Goal: Check status: Check status

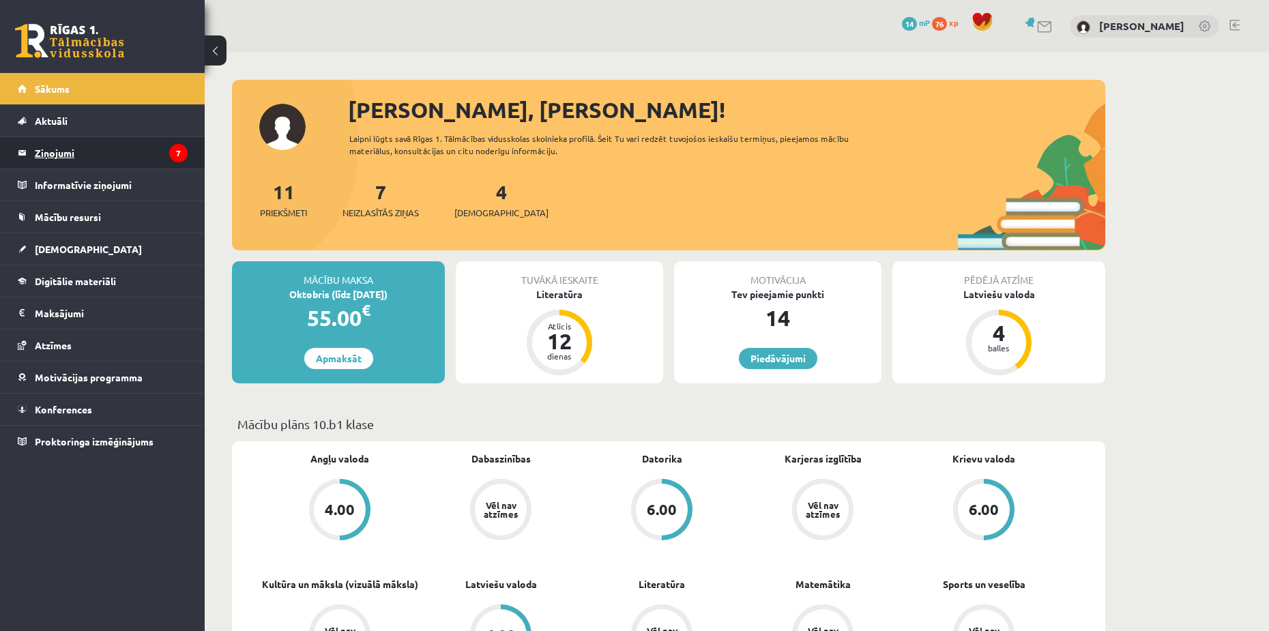
click at [101, 159] on legend "Ziņojumi 7" at bounding box center [111, 152] width 153 height 31
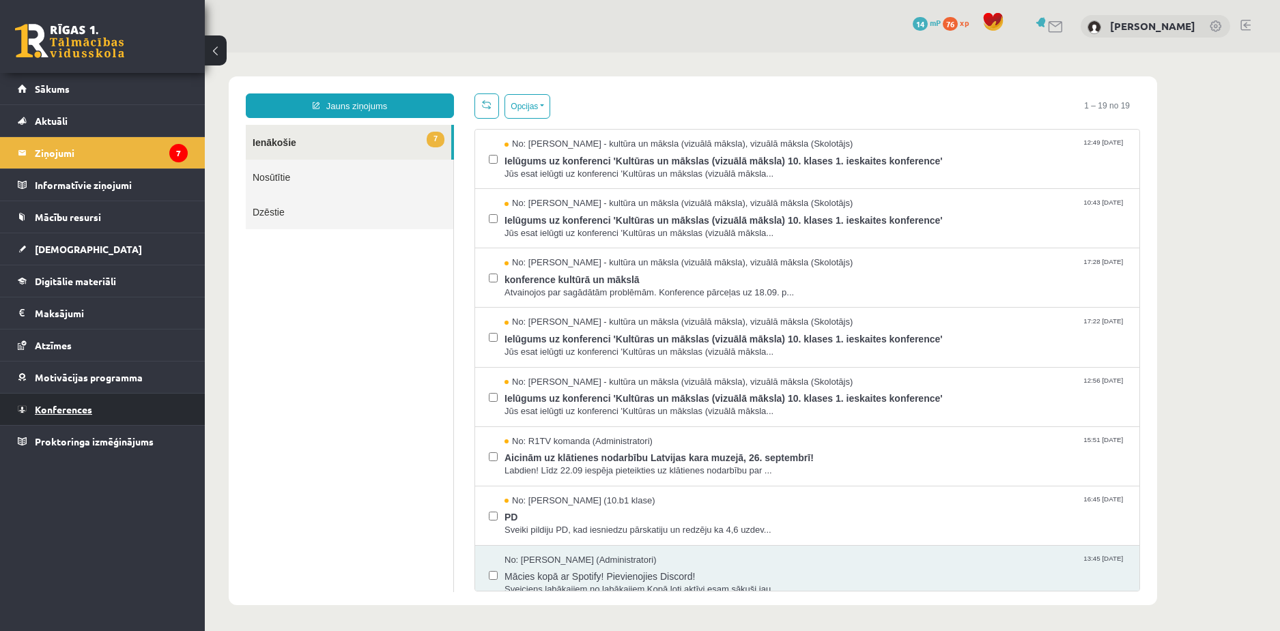
click at [72, 409] on span "Konferences" at bounding box center [63, 409] width 57 height 12
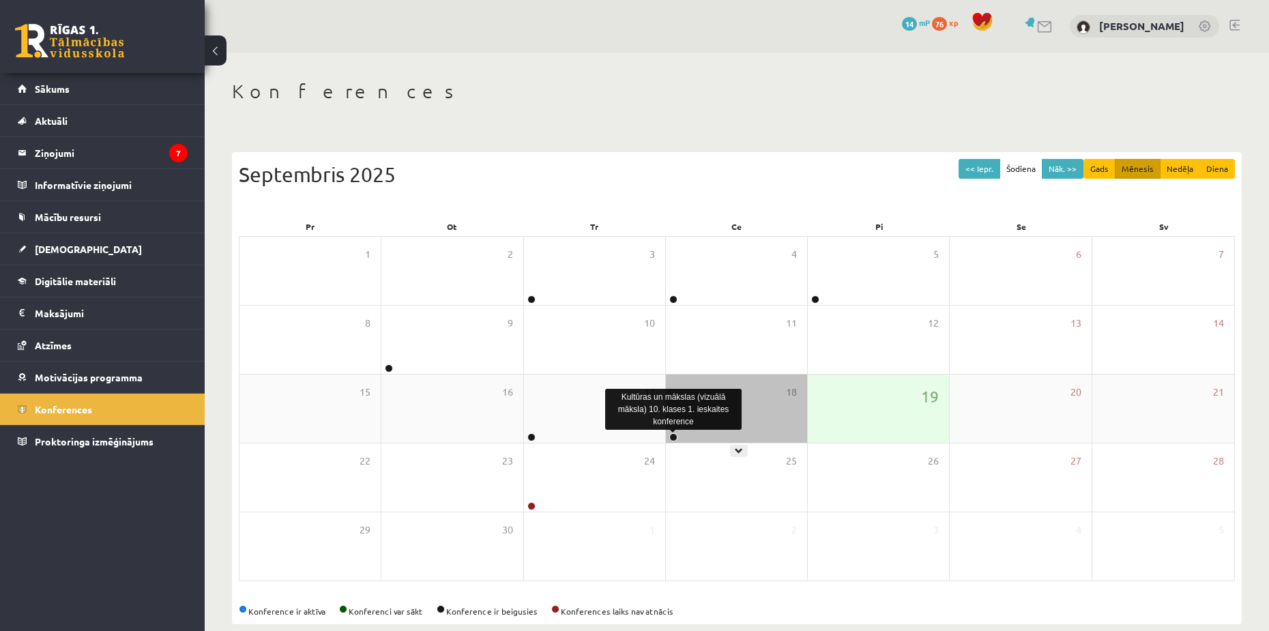
click at [673, 437] on link at bounding box center [674, 437] width 8 height 8
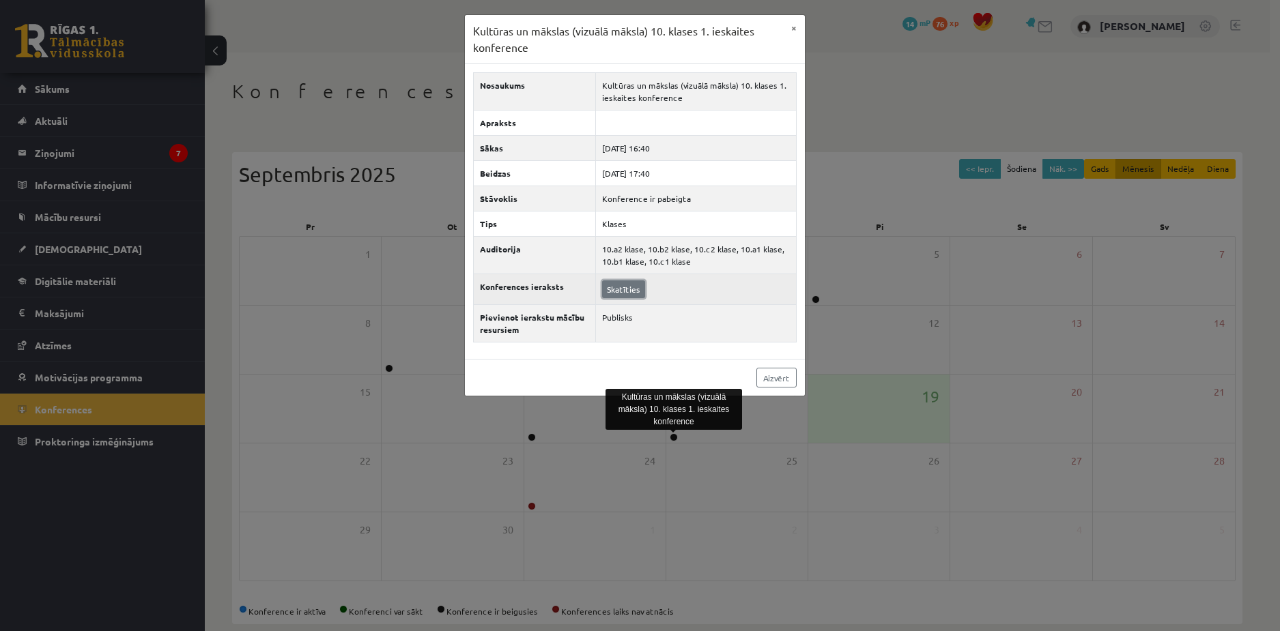
click at [632, 290] on link "Skatīties" at bounding box center [623, 290] width 43 height 18
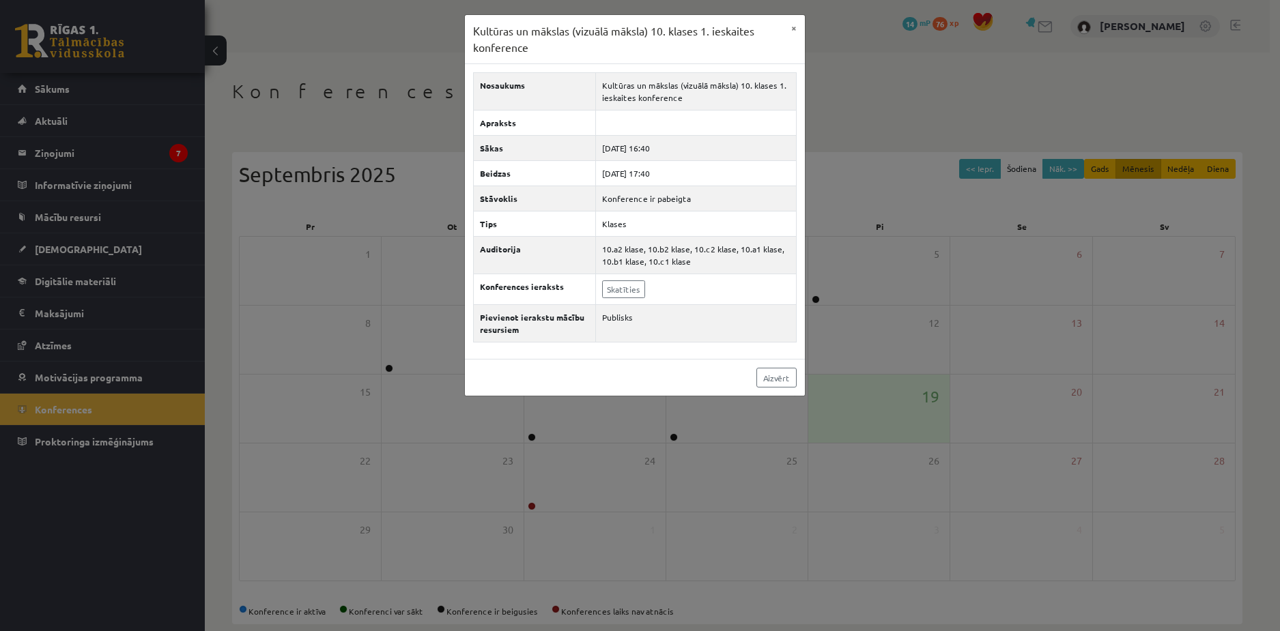
click at [882, 147] on div "Kultūras un mākslas (vizuālā māksla) 10. klases 1. ieskaites konference × Nosau…" at bounding box center [640, 315] width 1280 height 631
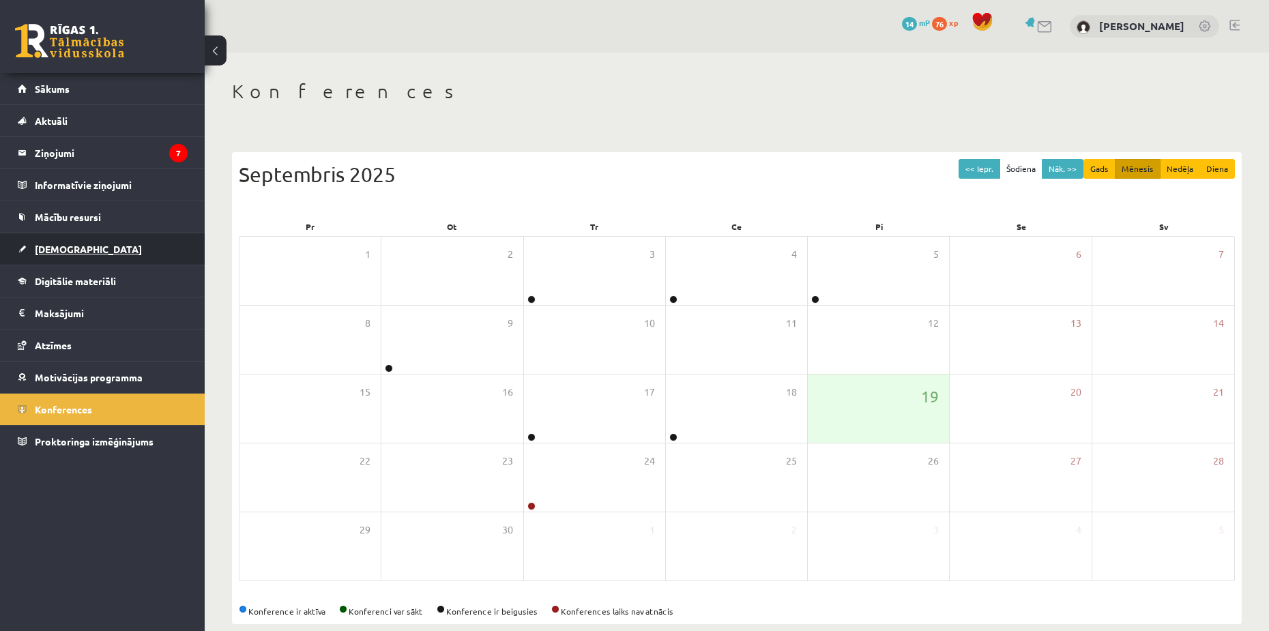
click at [38, 244] on span "[DEMOGRAPHIC_DATA]" at bounding box center [88, 249] width 107 height 12
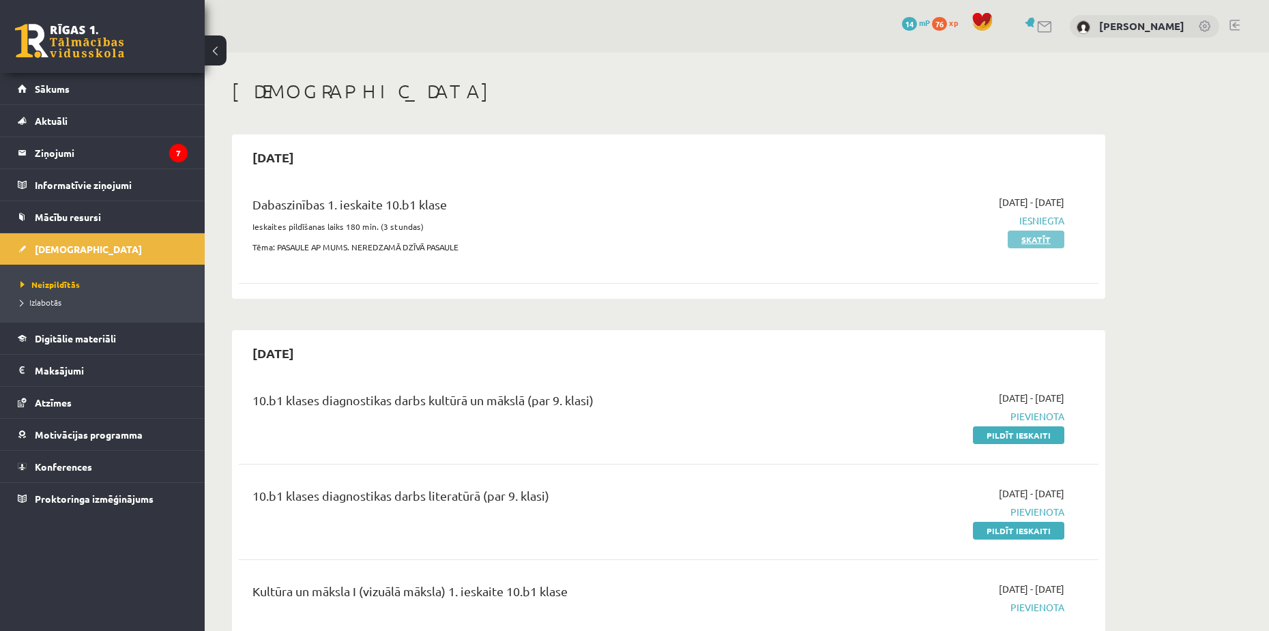
click at [1015, 242] on link "Skatīt" at bounding box center [1036, 240] width 57 height 18
